Goal: Transaction & Acquisition: Obtain resource

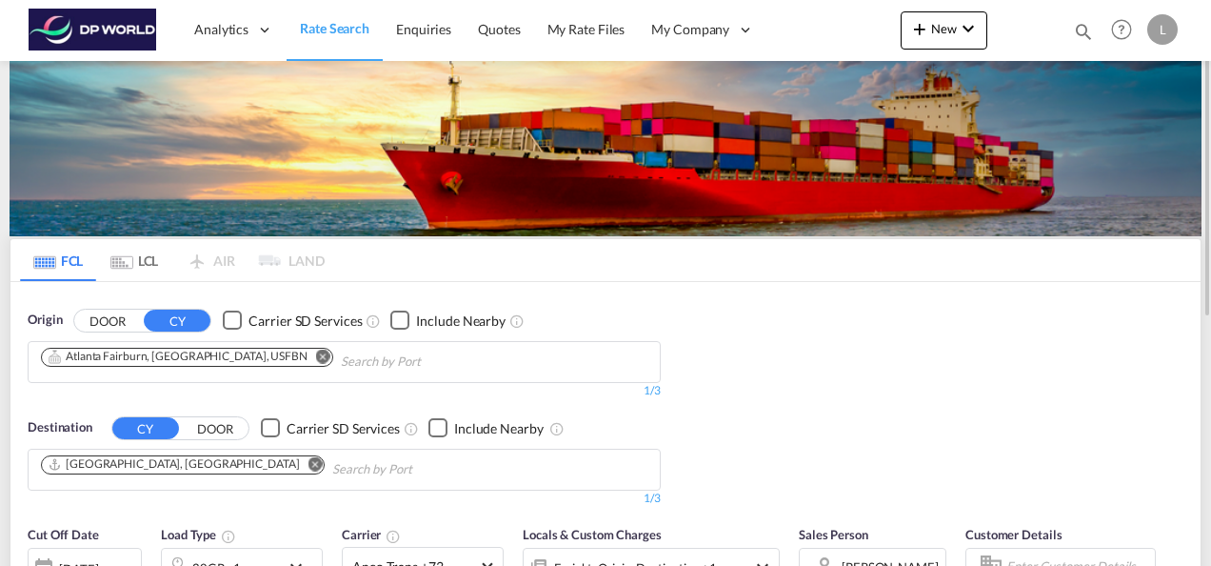
click at [316, 356] on md-icon "Remove" at bounding box center [323, 355] width 14 height 14
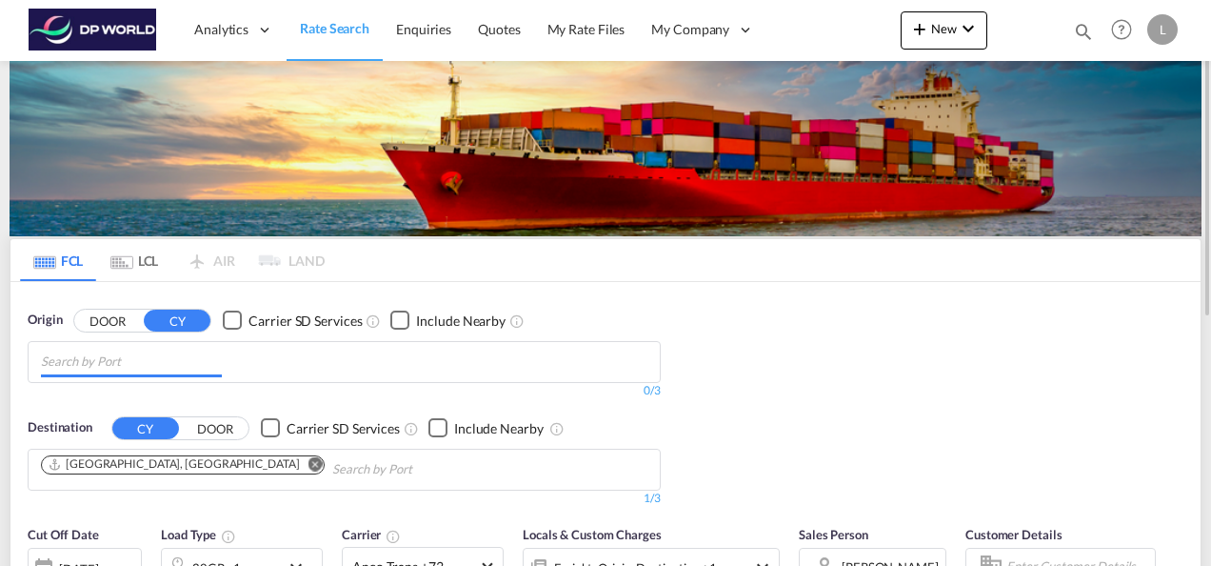
click at [191, 365] on input "Chips input." at bounding box center [131, 362] width 181 height 30
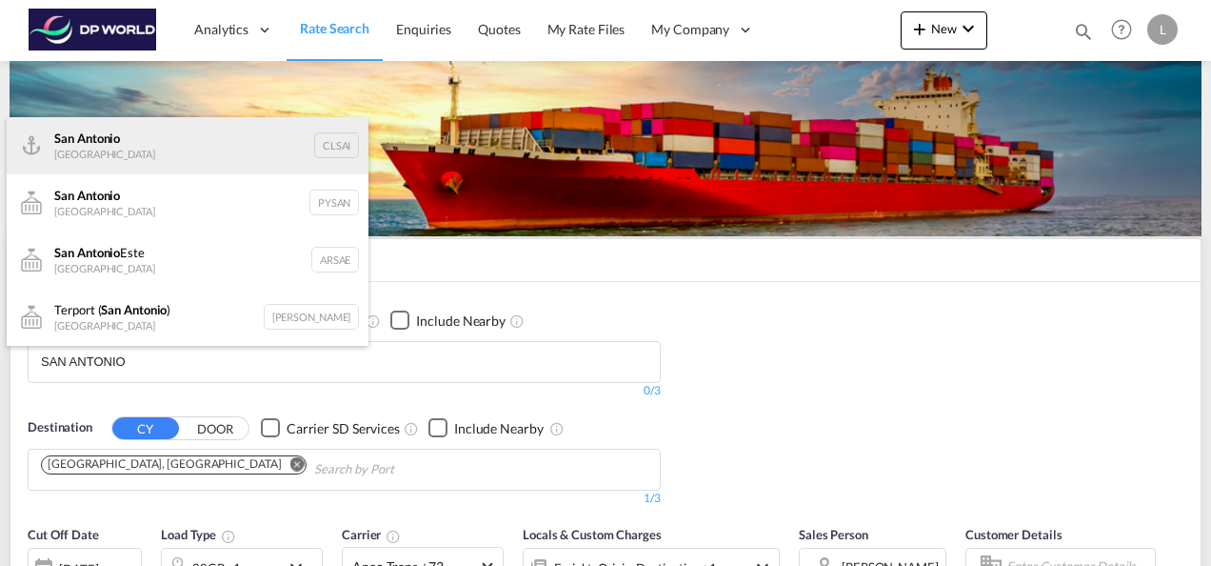
type input "SAN ANTONIO"
click at [87, 158] on div "San Antonio Chile CLSAI" at bounding box center [188, 145] width 362 height 57
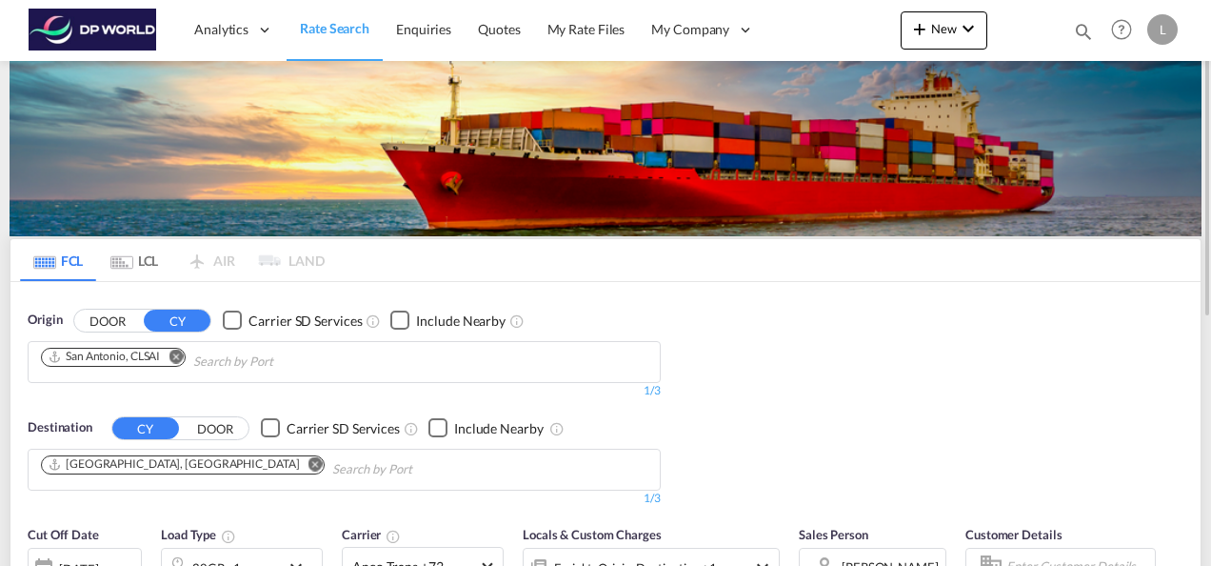
click at [309, 459] on md-icon "Remove" at bounding box center [316, 463] width 14 height 14
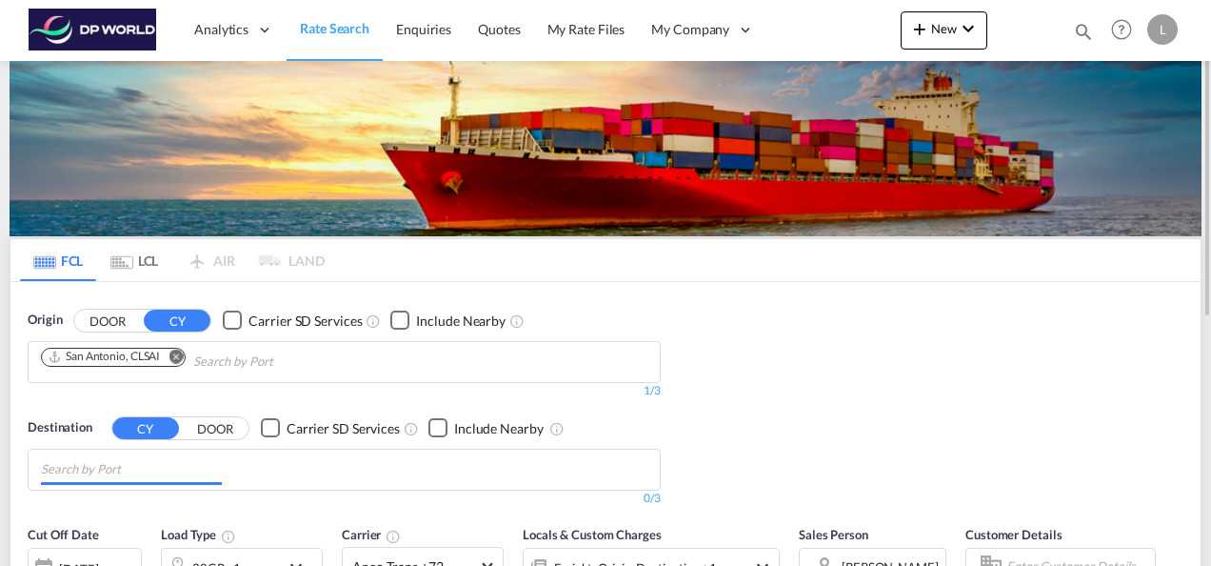
click at [141, 468] on input "Chips input." at bounding box center [131, 469] width 181 height 30
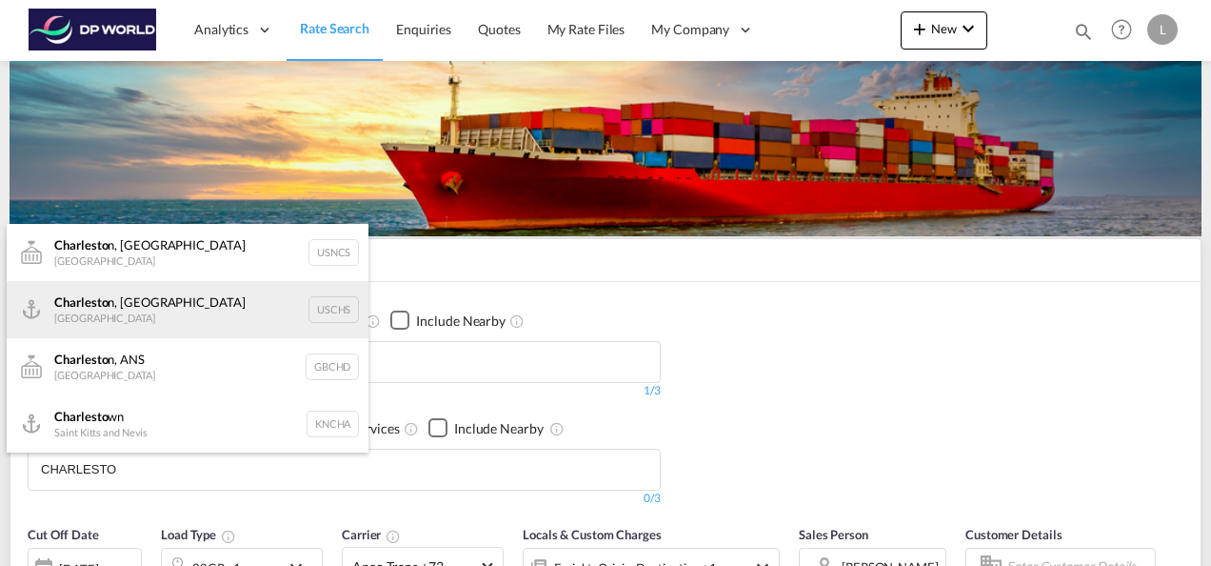
type input "CHARLESTO"
click at [126, 314] on div "Charlesto n, [GEOGRAPHIC_DATA] [GEOGRAPHIC_DATA] USCHS" at bounding box center [188, 309] width 362 height 57
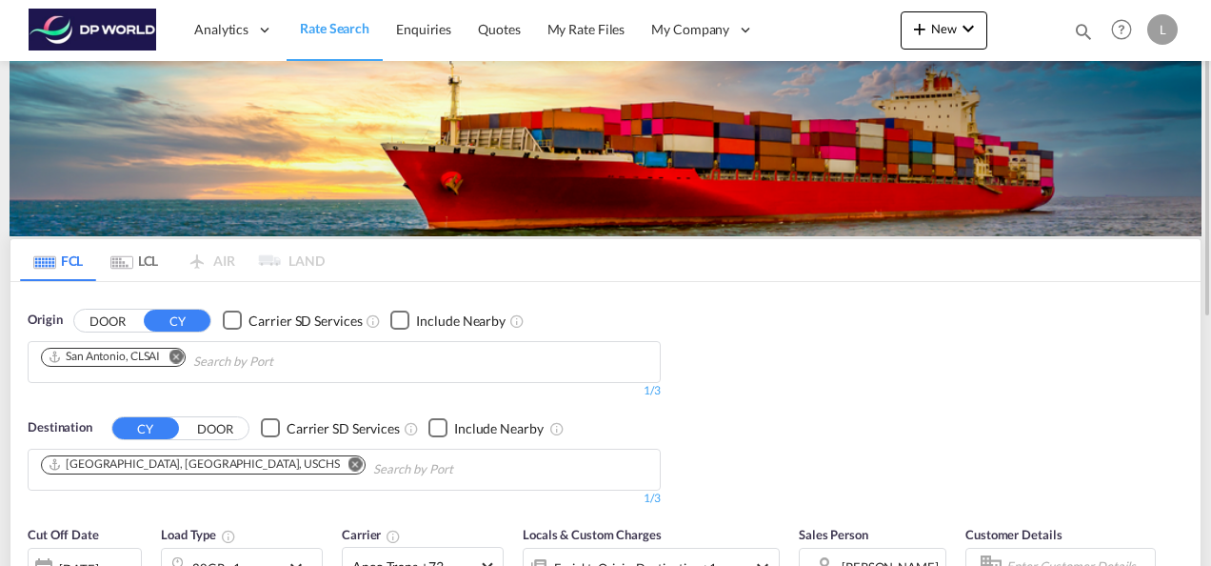
scroll to position [190, 0]
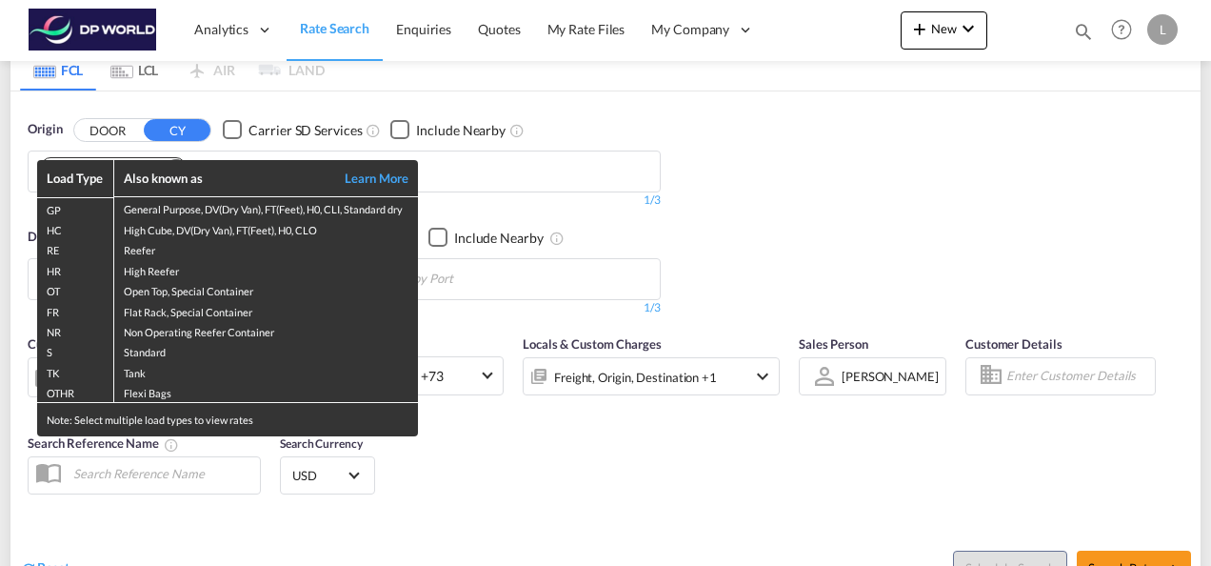
click at [776, 289] on div "Load Type Also known as Learn More GP General Purpose, DV(Dry Van), FT(Feet), H…" at bounding box center [605, 283] width 1211 height 566
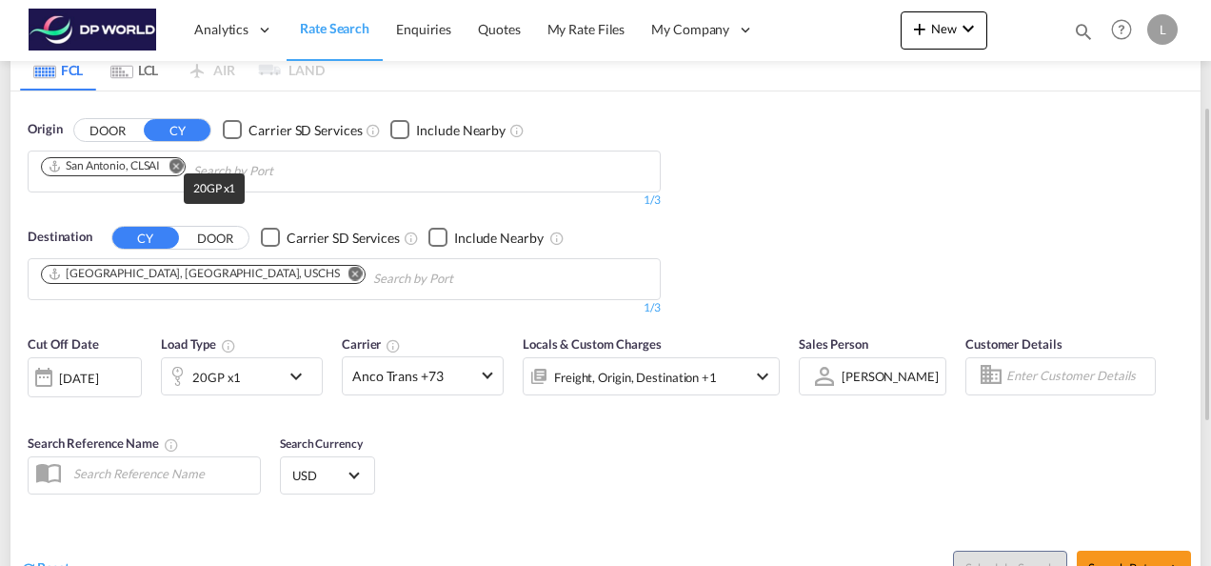
click at [217, 377] on div "20GP x1" at bounding box center [216, 377] width 49 height 27
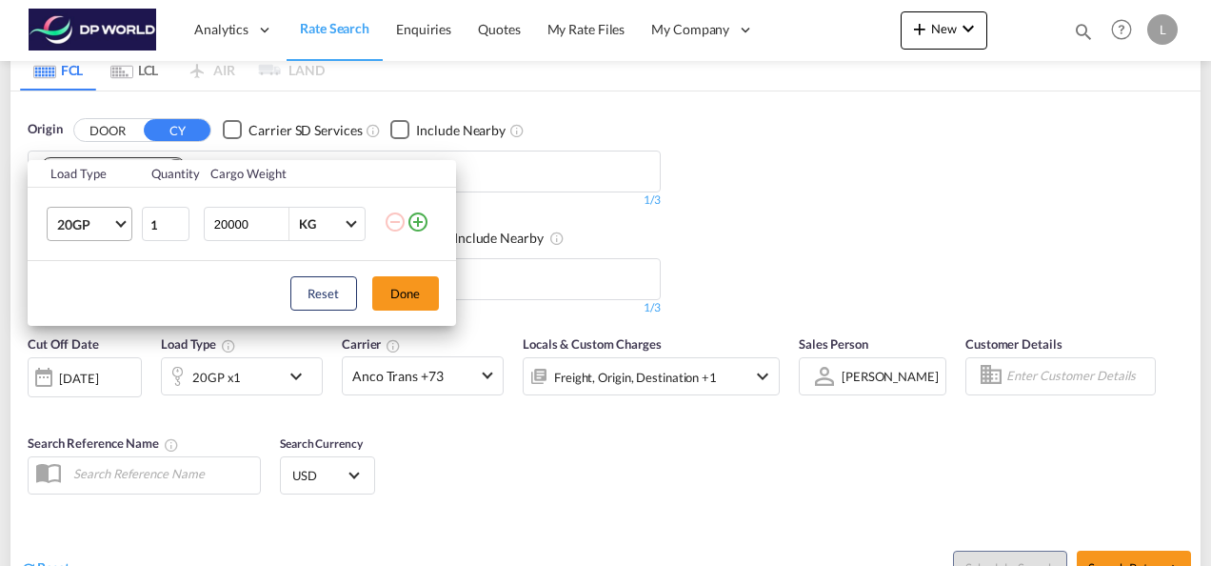
click at [122, 218] on span "Choose: \a20GP" at bounding box center [120, 222] width 10 height 10
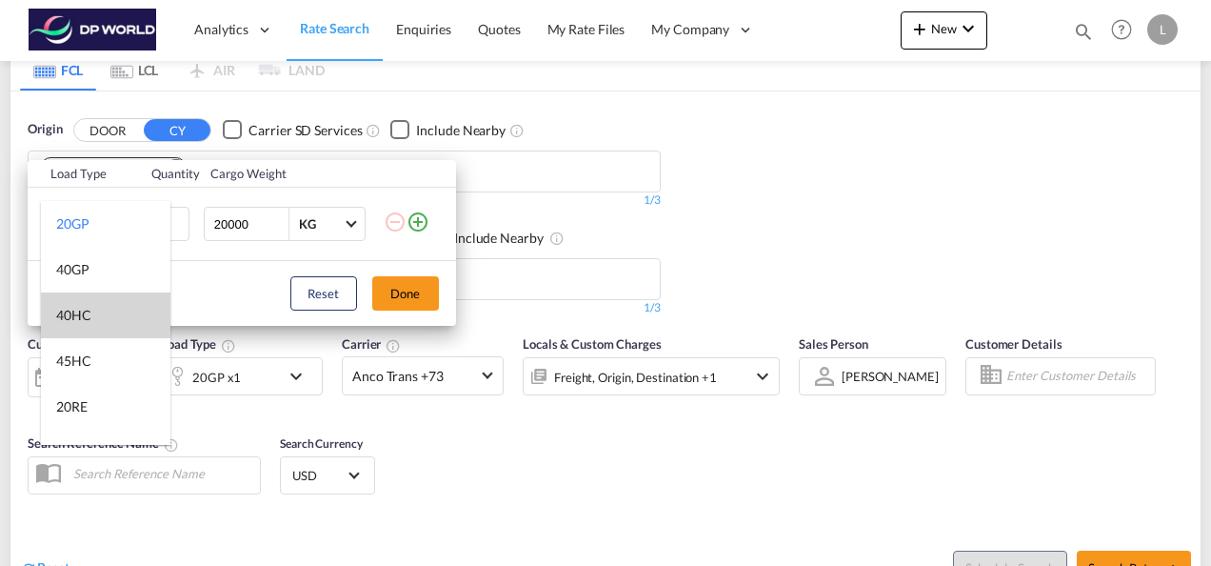
click at [94, 313] on md-option "40HC" at bounding box center [105, 315] width 129 height 46
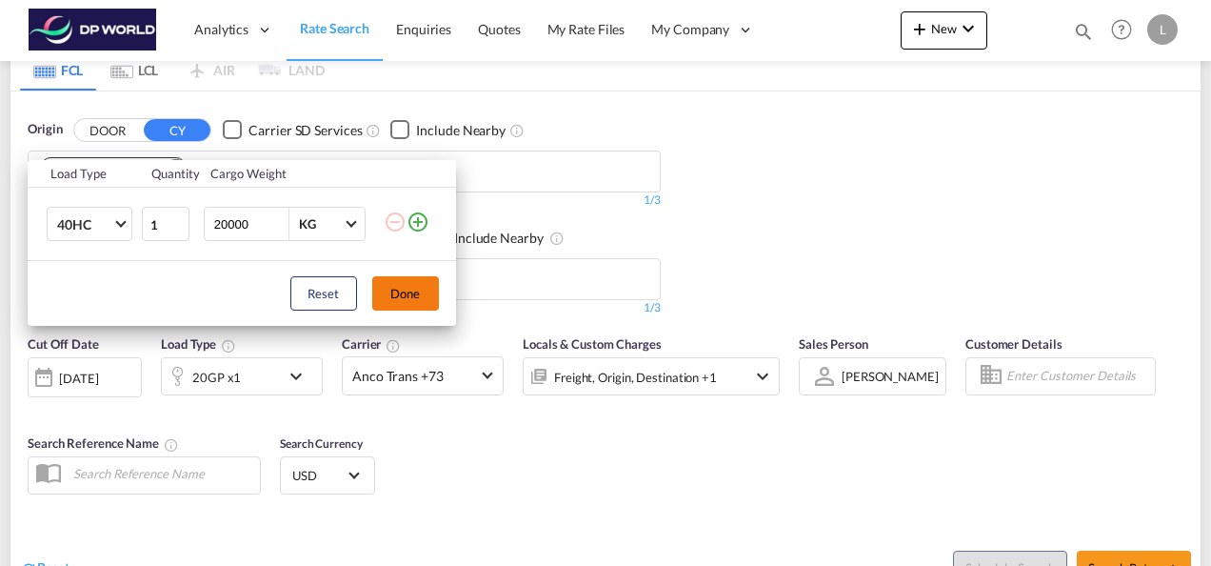
click at [422, 298] on button "Done" at bounding box center [405, 293] width 67 height 34
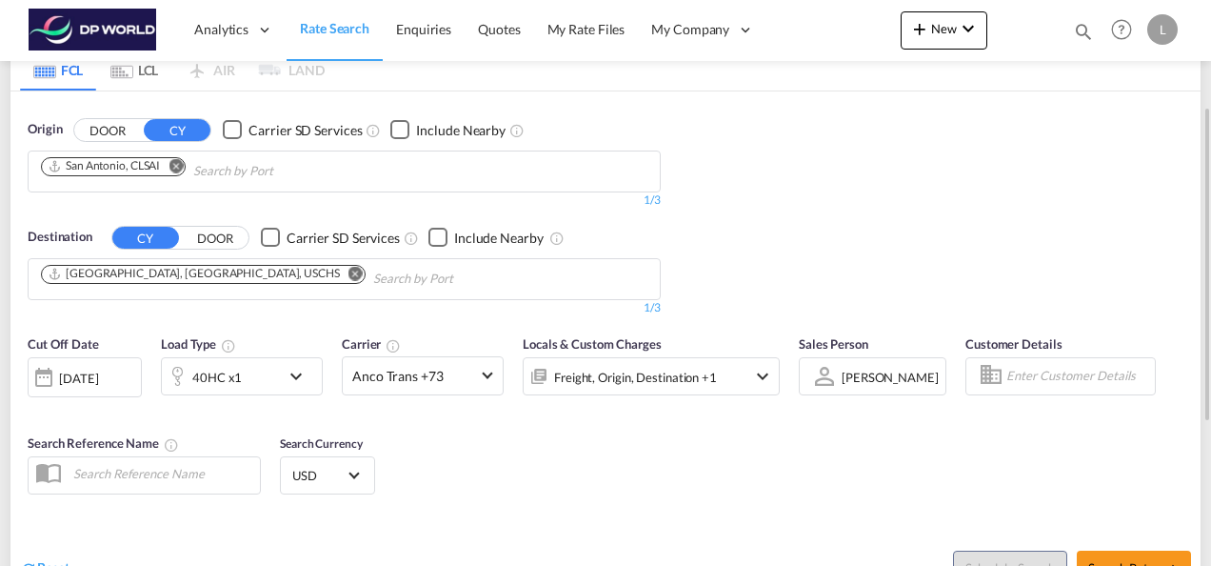
click at [897, 368] on span "[PERSON_NAME]" at bounding box center [890, 376] width 97 height 17
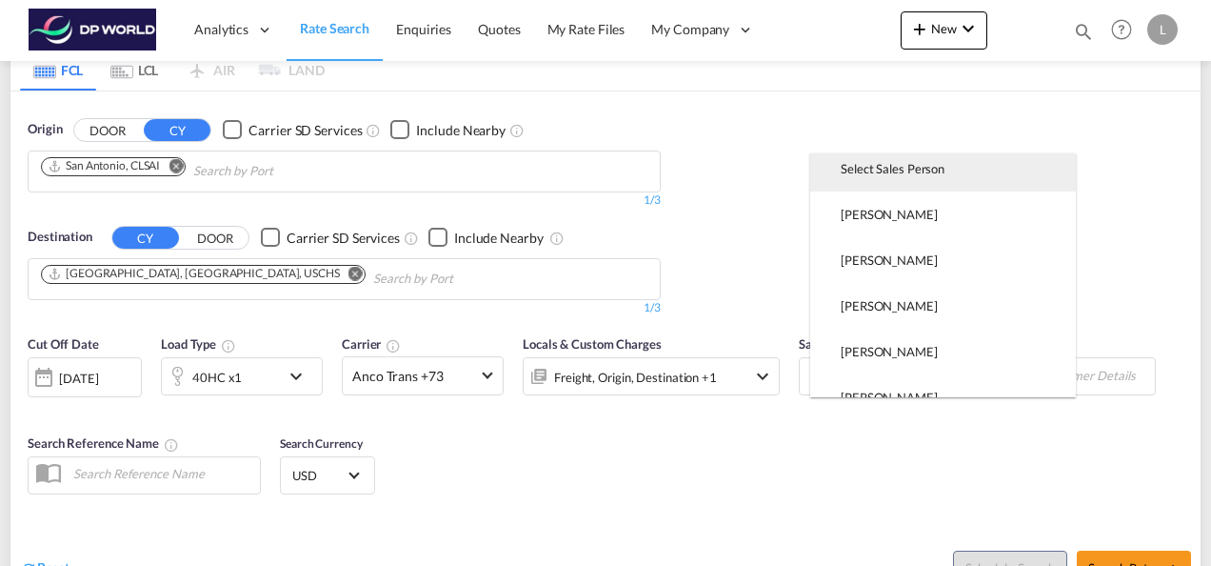
scroll to position [0, 0]
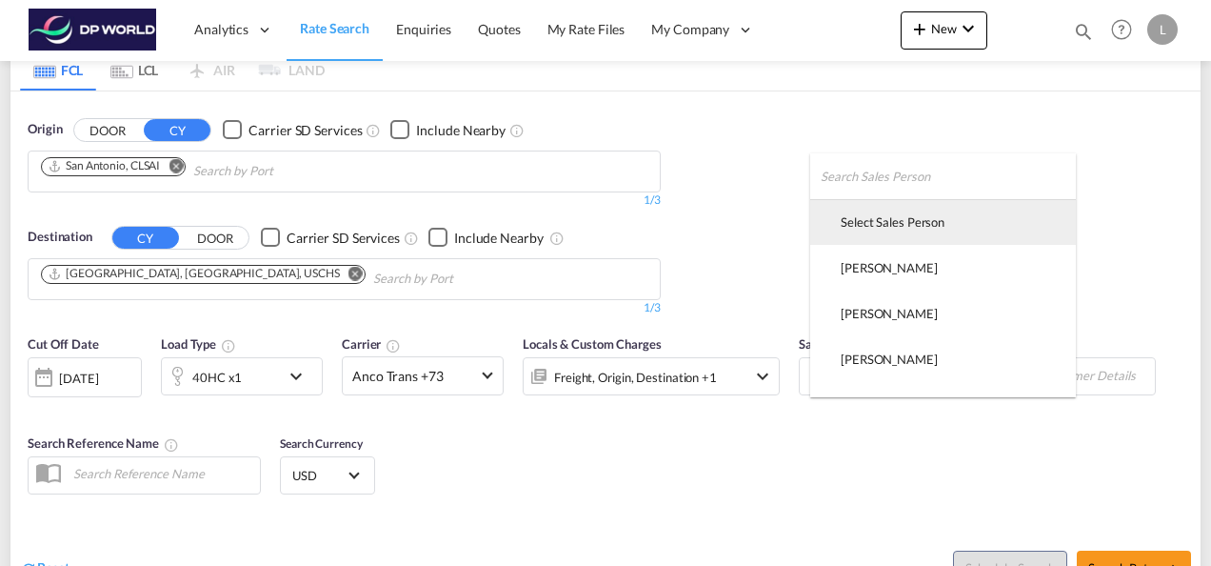
click at [884, 225] on div "Select Sales Person" at bounding box center [893, 221] width 104 height 17
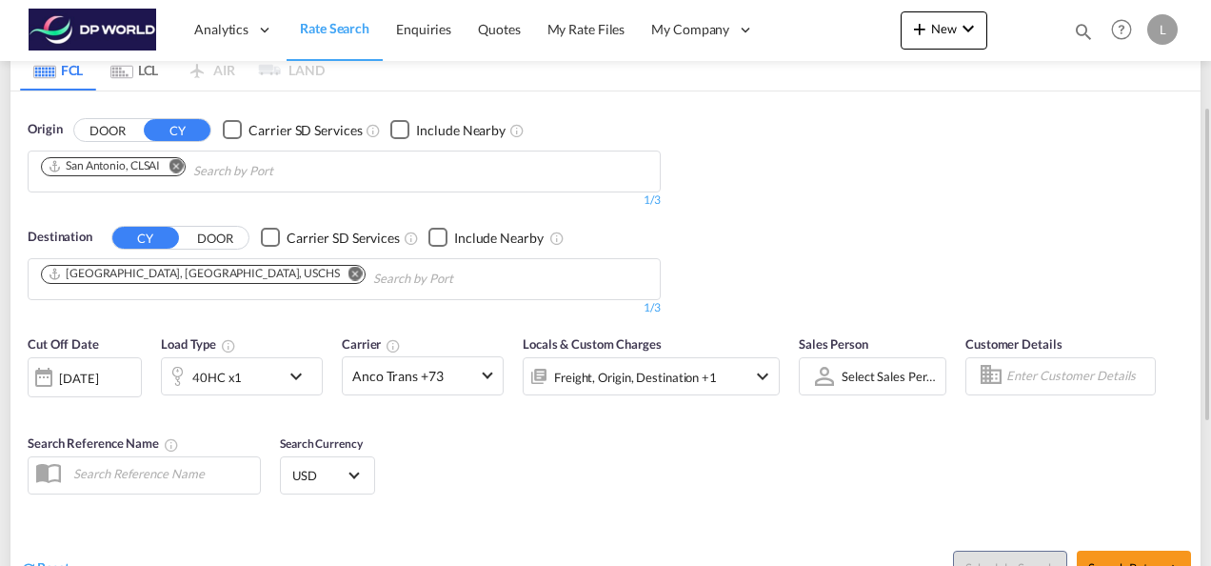
click at [1079, 457] on div "Cut Off Date [DATE] [DATE] Load Type 40HC x1 Carrier Anco Trans +73 Online Rate…" at bounding box center [605, 418] width 1190 height 186
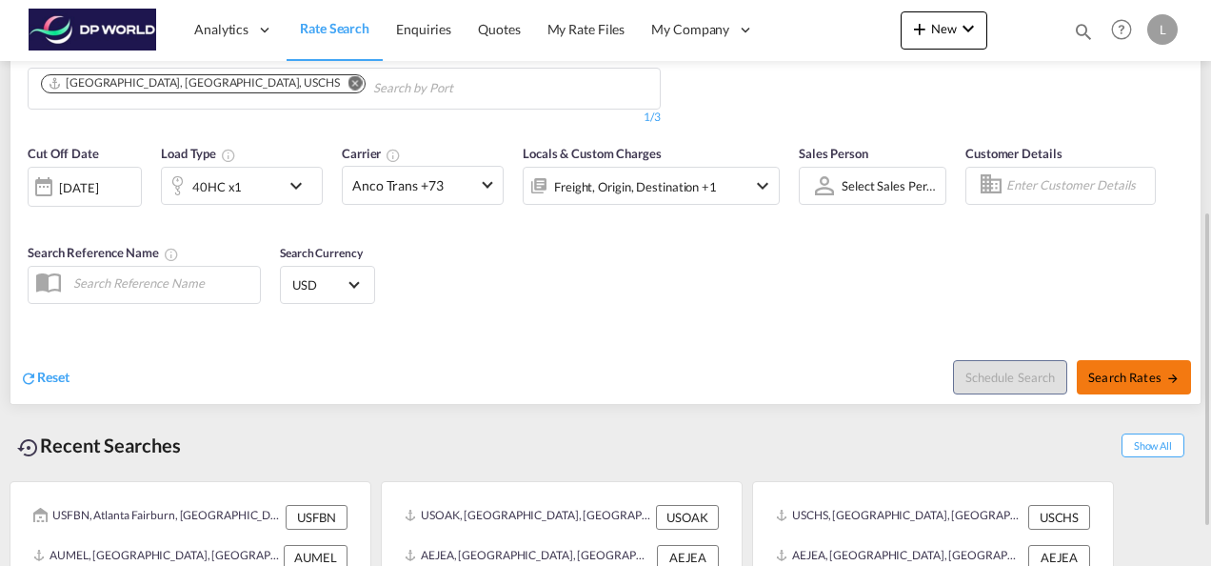
click at [1140, 382] on button "Search Rates" at bounding box center [1134, 377] width 114 height 34
type input "CLSAI to USCHS / [DATE]"
